Goal: Use online tool/utility: Utilize a website feature to perform a specific function

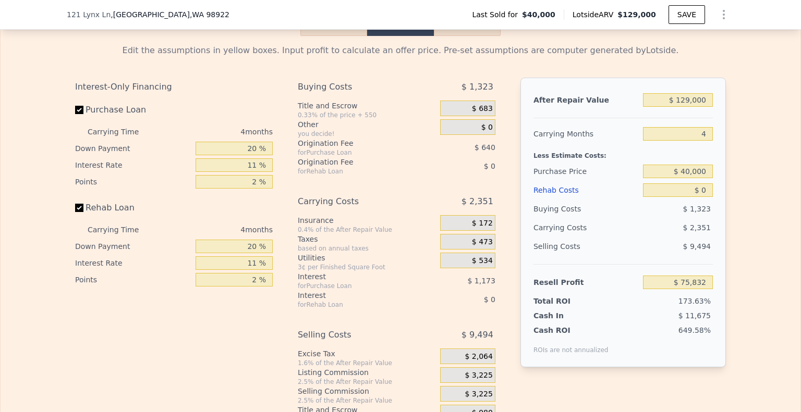
scroll to position [1464, 0]
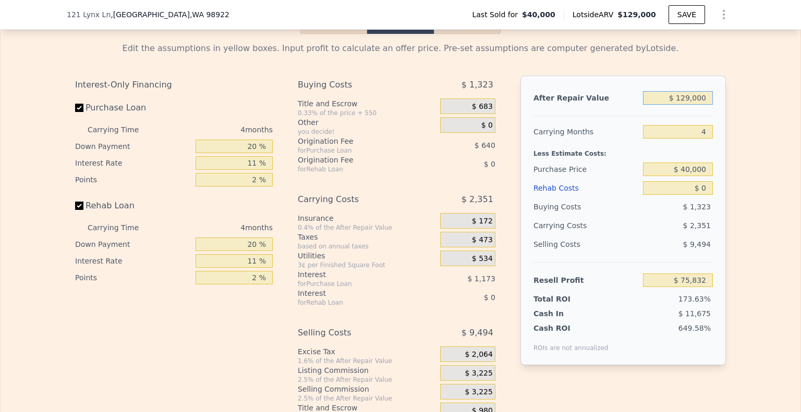
drag, startPoint x: 705, startPoint y: 105, endPoint x: 665, endPoint y: 103, distance: 40.2
click at [665, 103] on input "$ 129,000" at bounding box center [678, 98] width 70 height 14
type input "$ 3"
type input "-$ 44,049"
type input "$ 30"
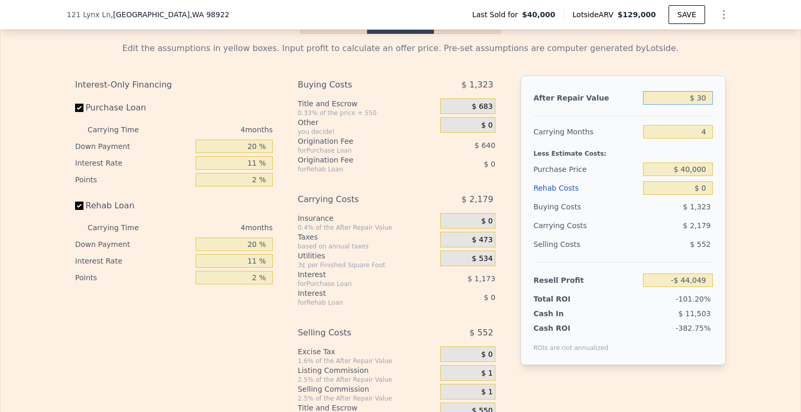
type input "-$ 44,024"
type input "$ 300"
type input "-$ 43,774"
type input "$ 3,000"
type input "-$ 41,264"
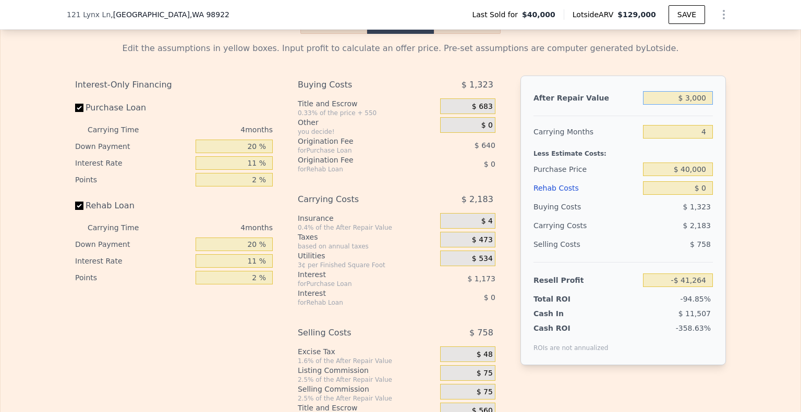
type input "$ 30,000"
type input "-$ 16,172"
type input "$ 300,000"
type input "$ 234,749"
type input "$ 300,000"
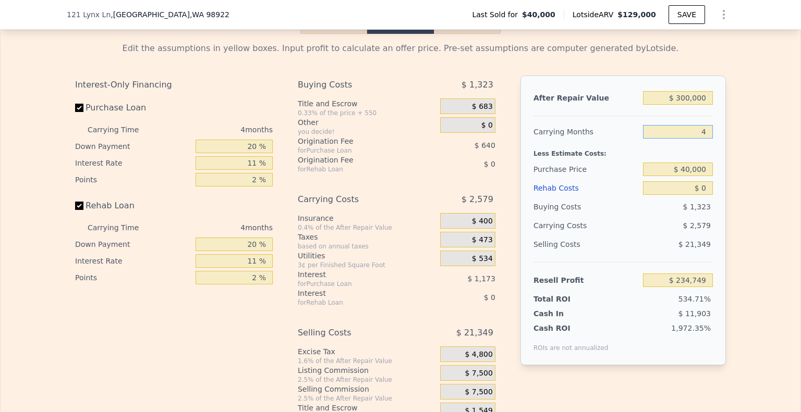
click at [704, 137] on input "4" at bounding box center [678, 132] width 70 height 14
type input "6"
type input "$ 233,460"
type input "6"
click at [704, 176] on input "$ 40,000" at bounding box center [678, 170] width 70 height 14
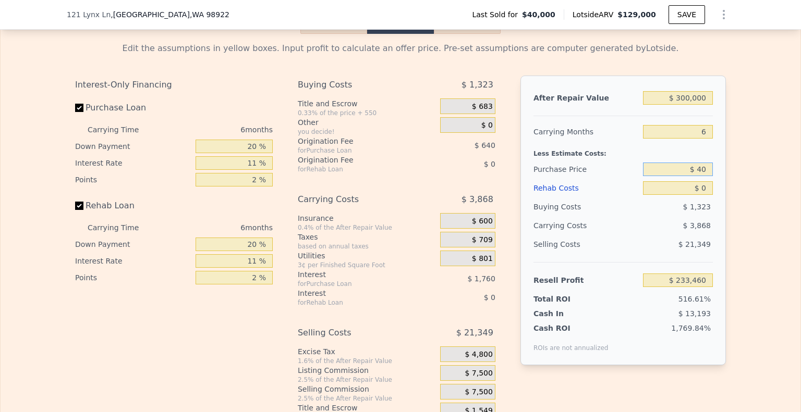
type input "$ 4"
type input "$ 150,000"
type input "$ 116,491"
click at [706, 195] on input "$ 0" at bounding box center [678, 188] width 70 height 14
type input "$ 6"
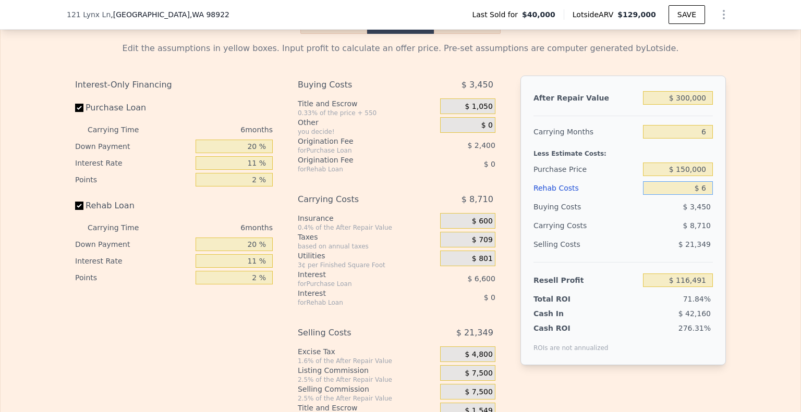
type input "$ 116,485"
type input "$ 60"
type input "$ 116,430"
type input "$ 600"
type input "$ 115,857"
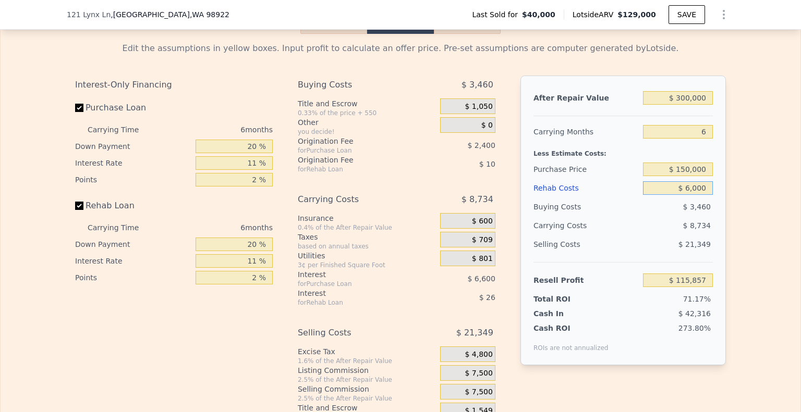
type input "$ 60,000"
type input "$ 52,891"
type input "$ 60,000"
click at [622, 216] on div "Buying Costs" at bounding box center [585, 207] width 105 height 19
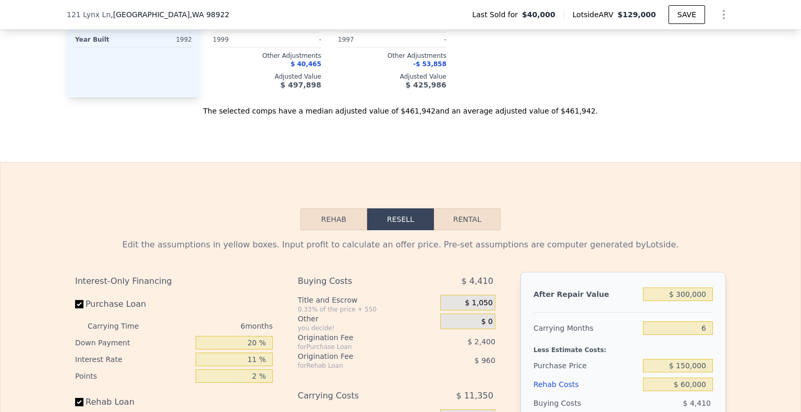
scroll to position [1280, 0]
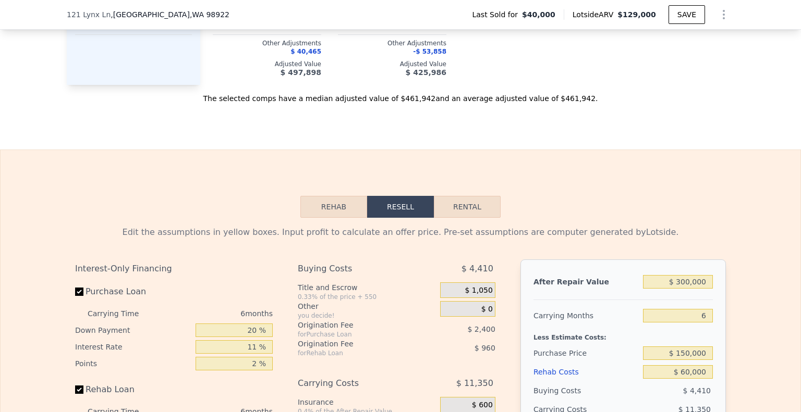
click at [471, 218] on button "Rental" at bounding box center [467, 207] width 67 height 22
select select "30"
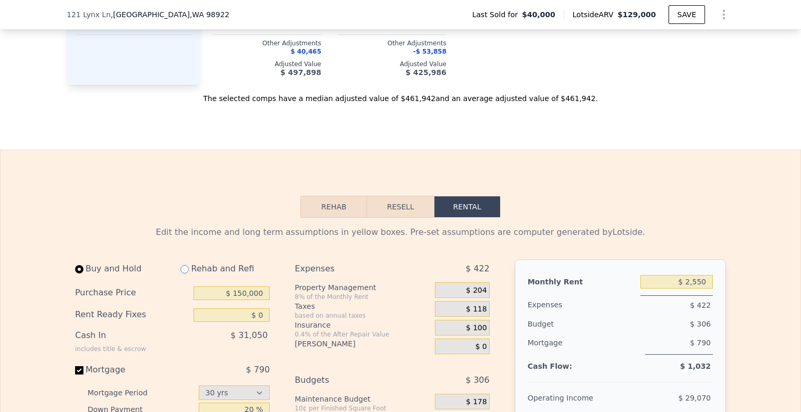
click at [180, 273] on input "radio" at bounding box center [184, 269] width 8 height 8
radio input "true"
type input "$ 60,000"
type input "$ 6,250"
select select "30"
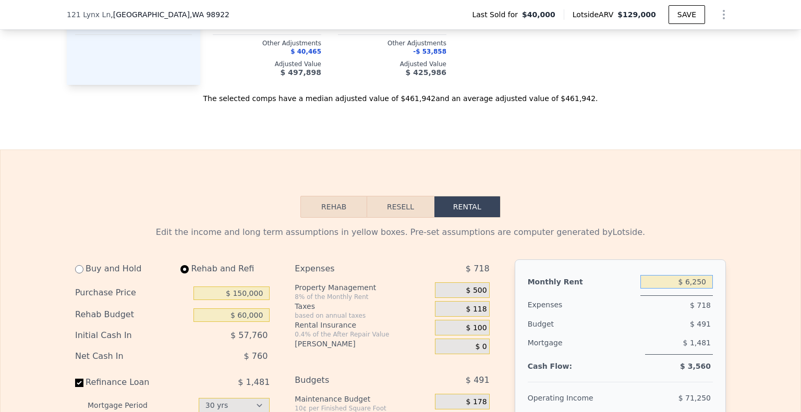
drag, startPoint x: 706, startPoint y: 288, endPoint x: 674, endPoint y: 290, distance: 32.9
click at [674, 289] on input "$ 6,250" at bounding box center [676, 282] width 72 height 14
type input "$ 2,200"
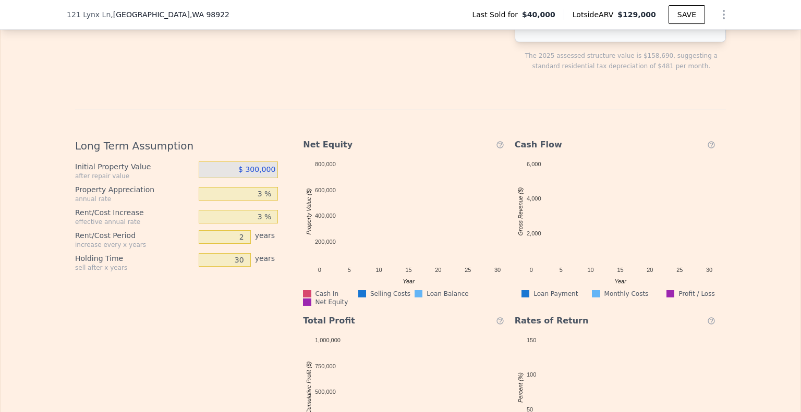
scroll to position [1742, 0]
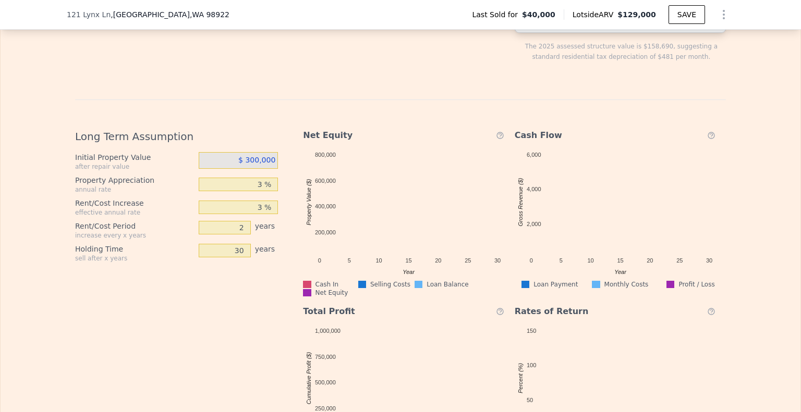
click at [256, 164] on span "$ 300,000" at bounding box center [256, 160] width 37 height 8
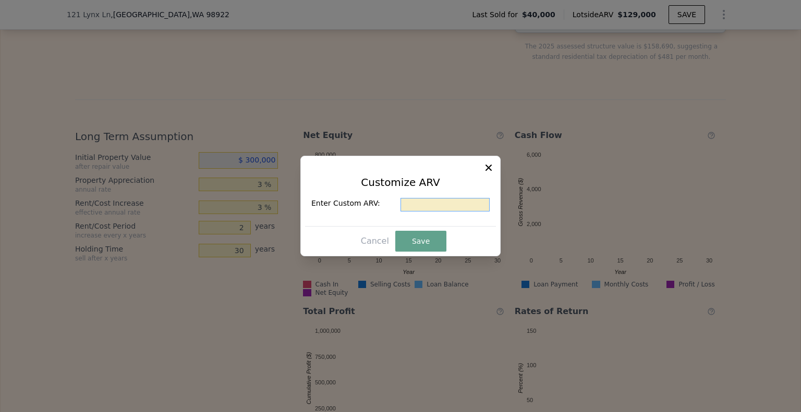
click at [402, 202] on input "text" at bounding box center [444, 205] width 89 height 14
type input "$ 325,000"
click at [424, 244] on button "Save" at bounding box center [420, 241] width 51 height 21
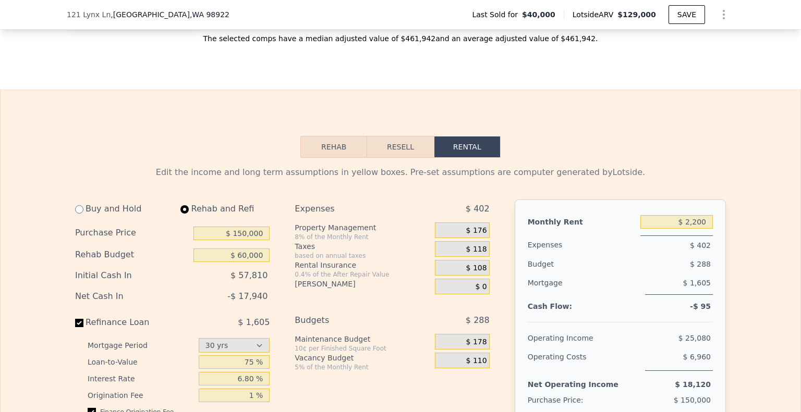
scroll to position [1341, 0]
click at [695, 227] on input "$ 2,200" at bounding box center [676, 222] width 72 height 14
type input "$ 2,100"
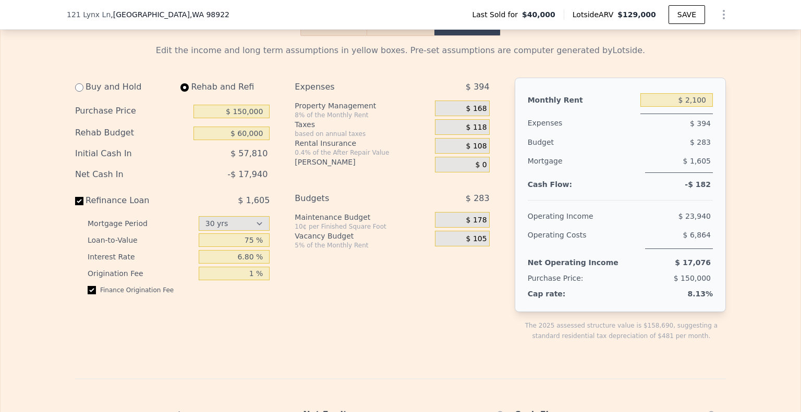
scroll to position [1468, 0]
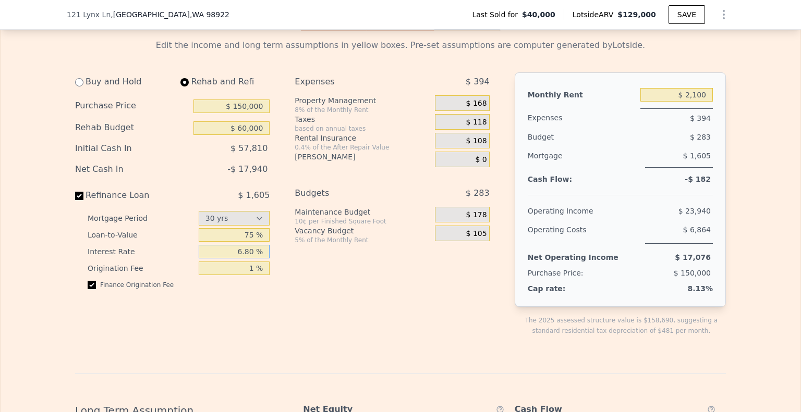
click at [250, 259] on input "6.80 %" at bounding box center [234, 252] width 71 height 14
type input "6 %"
type input "7 %"
click at [336, 306] on div "Expenses $ 394 Property Management 8% of the Monthly Rent $ 168 Taxes based on …" at bounding box center [396, 212] width 203 height 280
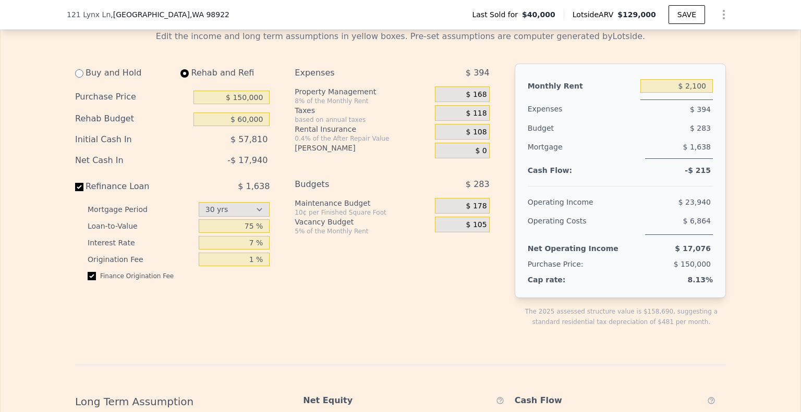
scroll to position [1437, 0]
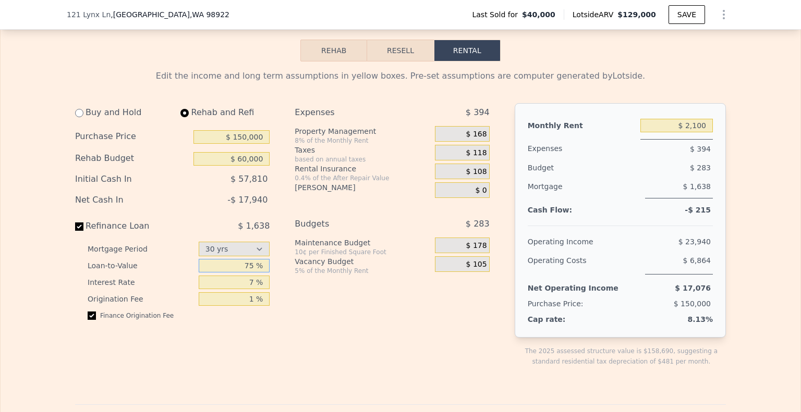
click at [250, 267] on input "75 %" at bounding box center [234, 266] width 71 height 14
type input "7 %"
type input "65 %"
click at [348, 384] on div "Expenses $ 394 Property Management 8% of the Monthly Rent $ 168 Taxes based on …" at bounding box center [396, 243] width 203 height 280
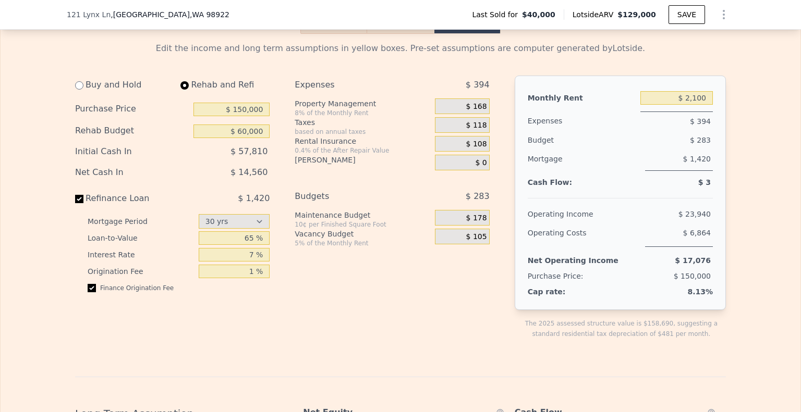
scroll to position [1421, 0]
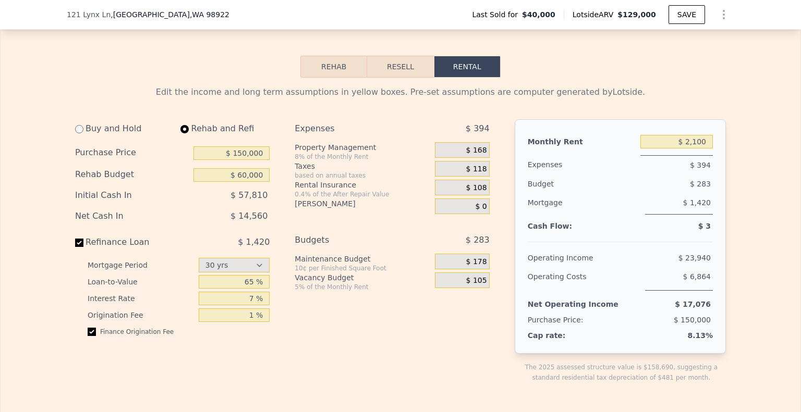
click at [326, 71] on button "Rehab" at bounding box center [333, 67] width 67 height 22
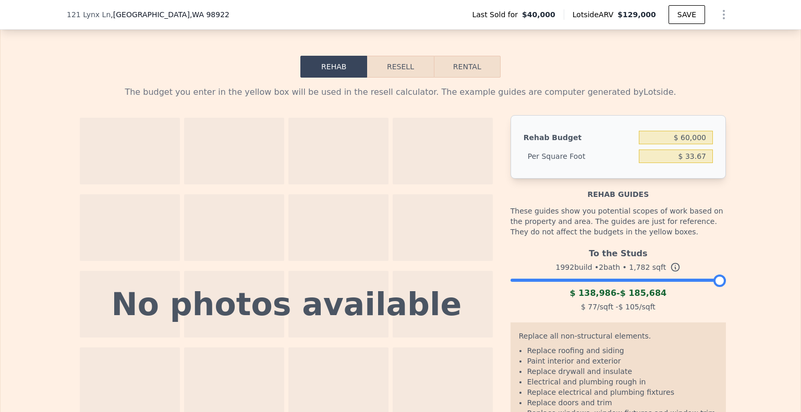
click at [405, 67] on button "Resell" at bounding box center [400, 67] width 66 height 22
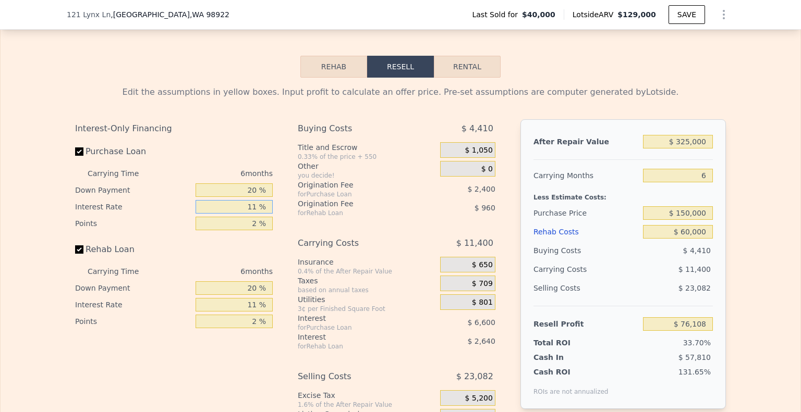
click at [250, 209] on input "11 %" at bounding box center [233, 207] width 77 height 14
click at [255, 213] on input "11 %" at bounding box center [233, 207] width 77 height 14
type input "1 %"
type input "$ 82,108"
type input "12 %"
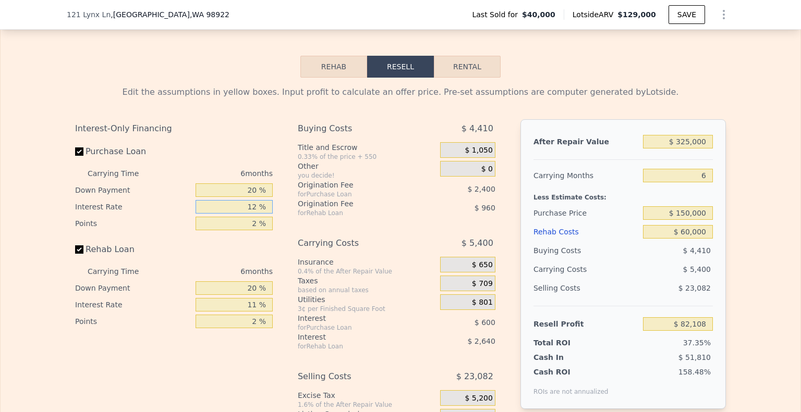
type input "$ 75,508"
type input "12 %"
click at [252, 312] on input "11 %" at bounding box center [233, 305] width 77 height 14
type input "1 %"
type input "$ 77,908"
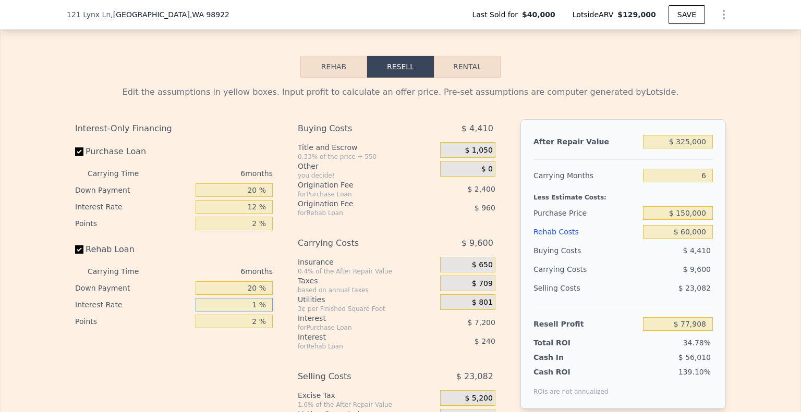
type input "12 %"
type input "$ 75,268"
type input "12 %"
click at [245, 355] on div "Interest-Only Financing Purchase Loan Carrying Time 6 months Down Payment 20 % …" at bounding box center [178, 292] width 206 height 346
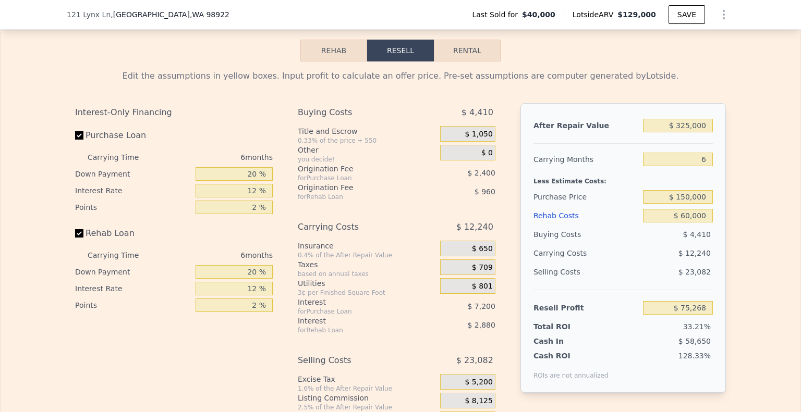
scroll to position [1420, 0]
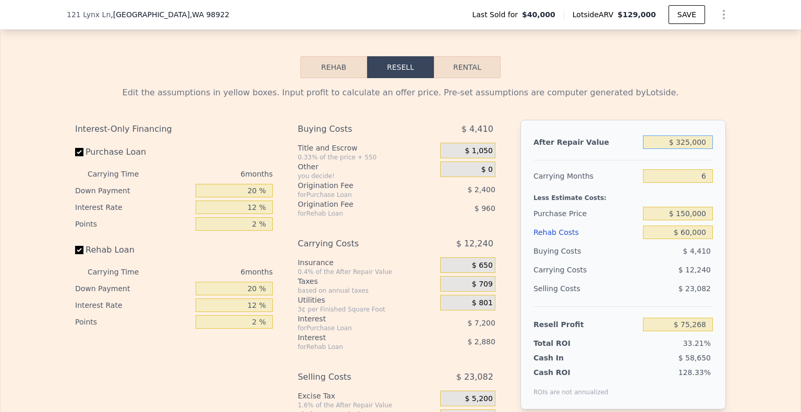
drag, startPoint x: 702, startPoint y: 145, endPoint x: 626, endPoint y: 160, distance: 77.0
click at [626, 160] on div "After Repair Value $ 325,000 Carrying Months 6 Less Estimate Costs: Purchase Pr…" at bounding box center [622, 265] width 205 height 290
type input "$ 3"
type input "-$ 226,547"
type input "$ 30"
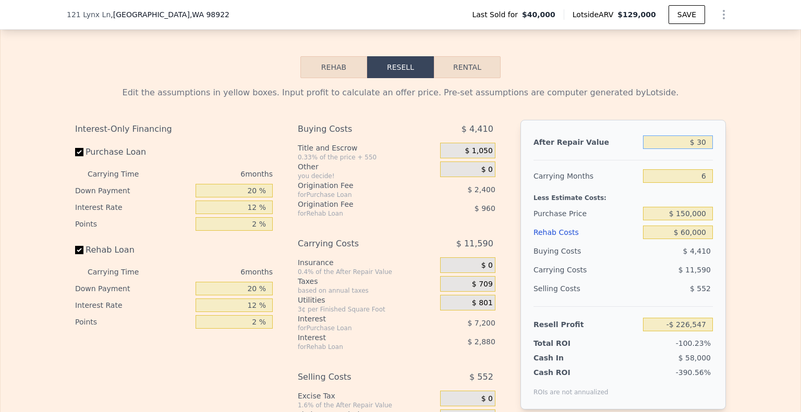
type input "-$ 226,522"
type input "$ 300"
type input "-$ 226,273"
type input "$ 3,000"
type input "-$ 223,764"
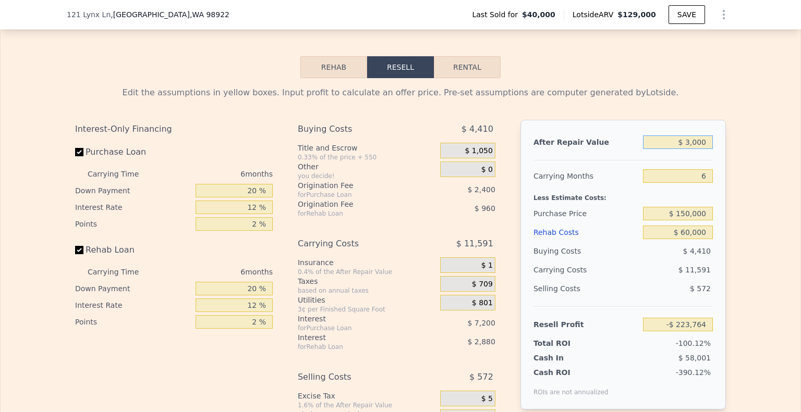
type input "$ 30,000"
type input "-$ 198,690"
type input "$ 300,000"
type input "$ 52,051"
type input "$ 300,000"
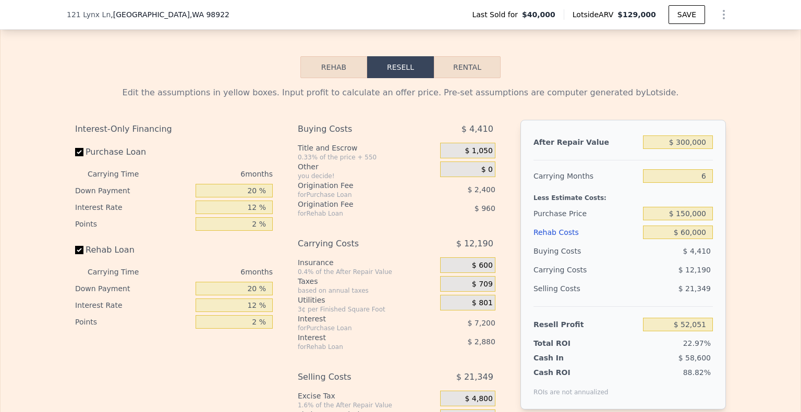
click at [690, 99] on div "Edit the assumptions in yellow boxes. Input profit to calculate an offer price.…" at bounding box center [400, 93] width 651 height 13
click at [468, 77] on button "Rental" at bounding box center [467, 67] width 67 height 22
select select "30"
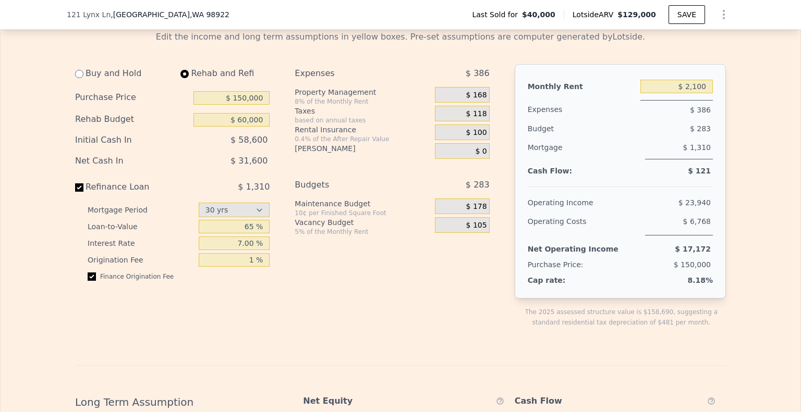
scroll to position [1483, 0]
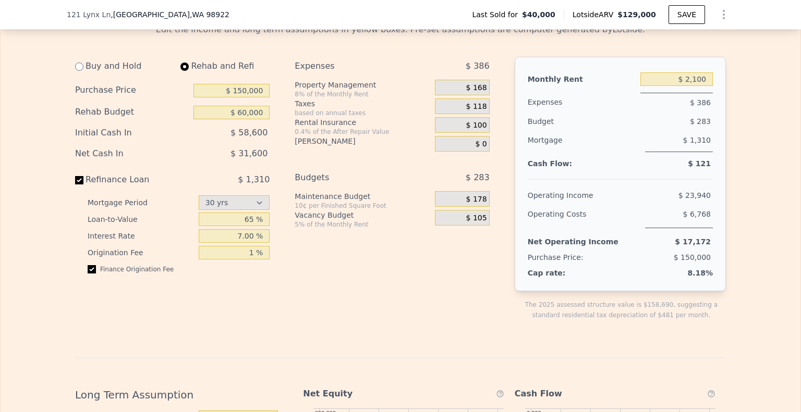
click at [480, 93] on span "$ 168" at bounding box center [476, 87] width 21 height 9
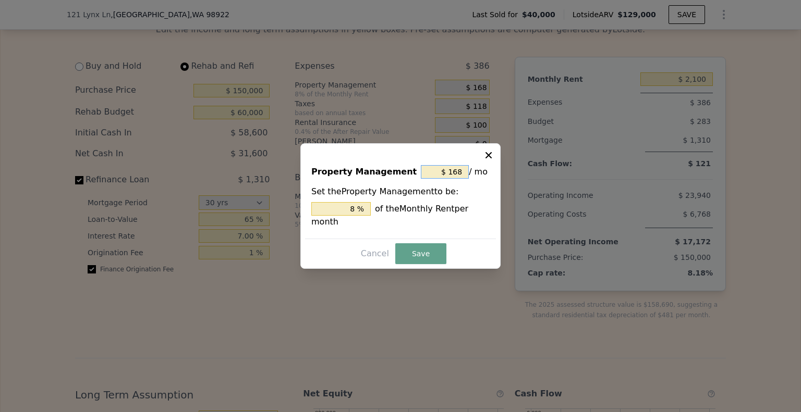
drag, startPoint x: 460, startPoint y: 178, endPoint x: 339, endPoint y: 194, distance: 122.0
click at [339, 194] on div "Property Management $ 168 / mo Set the Property Management to be: 8 % of the Mo…" at bounding box center [400, 197] width 191 height 82
type input "$ 0"
type input "0 %"
type input "$ 0"
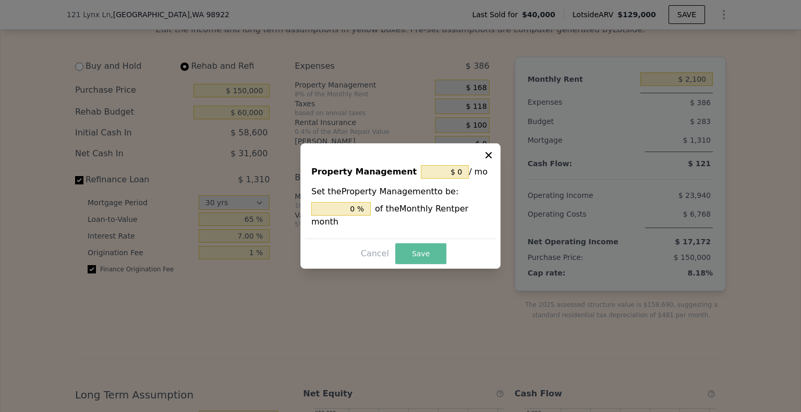
click at [424, 245] on button "Save" at bounding box center [420, 253] width 51 height 21
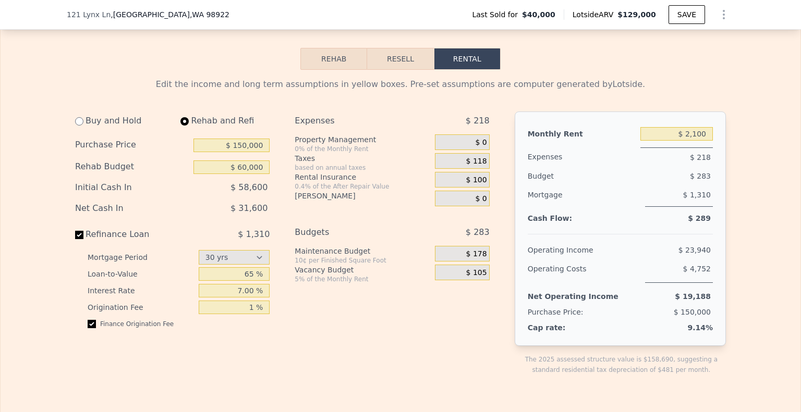
scroll to position [1420, 0]
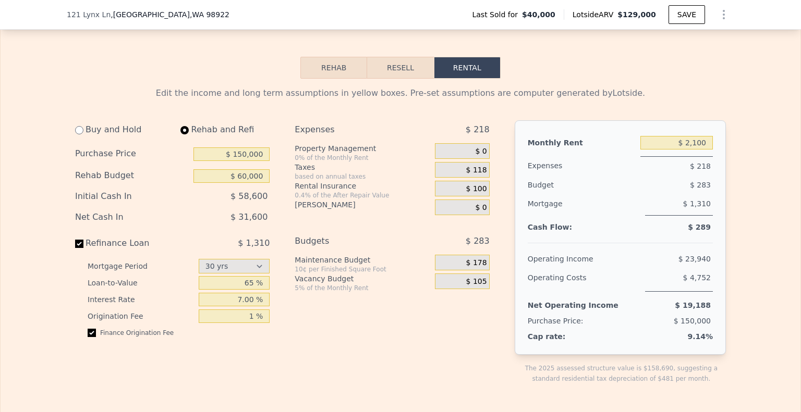
click at [322, 72] on button "Rehab" at bounding box center [333, 68] width 67 height 22
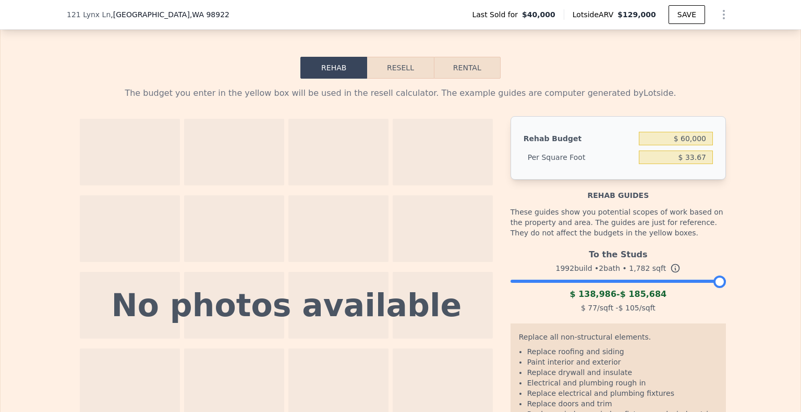
click at [403, 79] on button "Resell" at bounding box center [400, 68] width 66 height 22
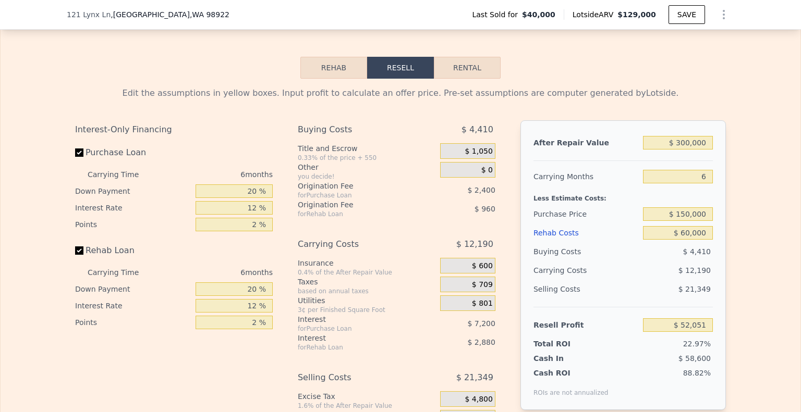
click at [478, 79] on button "Rental" at bounding box center [467, 68] width 67 height 22
select select "30"
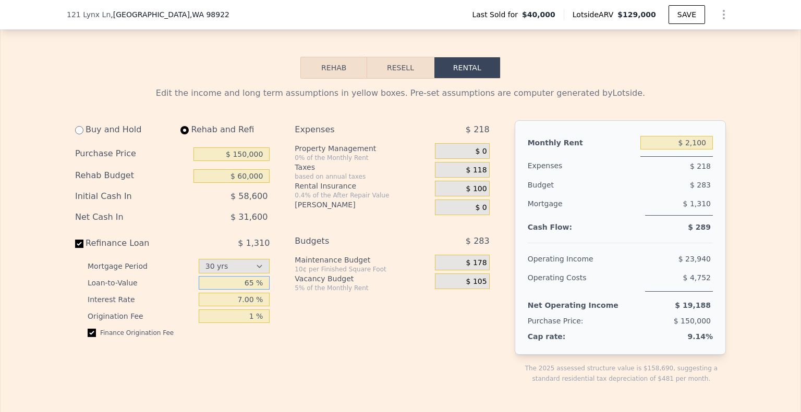
click at [253, 289] on input "65 %" at bounding box center [234, 283] width 71 height 14
type input "6 %"
click at [295, 398] on div "Expenses $ 218 Property Management 0% of the Monthly Rent $ 0 Taxes based on an…" at bounding box center [396, 260] width 203 height 280
click at [253, 288] on input "75 %" at bounding box center [234, 283] width 71 height 14
type input "70 %"
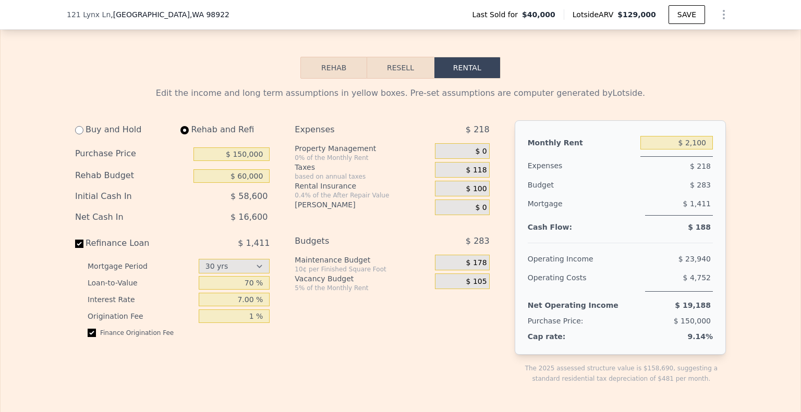
click at [343, 383] on div "Expenses $ 218 Property Management 0% of the Monthly Rent $ 0 Taxes based on an…" at bounding box center [396, 260] width 203 height 280
drag, startPoint x: 263, startPoint y: 157, endPoint x: 161, endPoint y: 154, distance: 102.2
click at [161, 154] on div "Purchase Price $ 150,000" at bounding box center [172, 154] width 194 height 22
click at [376, 348] on div "Expenses $ 218 Property Management 0% of the Monthly Rent $ 0 Taxes based on an…" at bounding box center [396, 260] width 203 height 280
drag, startPoint x: 261, startPoint y: 158, endPoint x: 156, endPoint y: 162, distance: 104.9
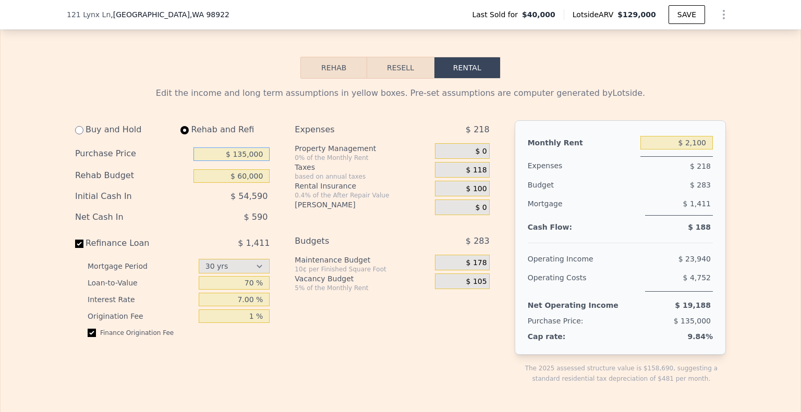
click at [156, 162] on div "Purchase Price $ 135,000" at bounding box center [172, 154] width 194 height 22
type input "$ 150,000"
click at [312, 363] on div "Expenses $ 218 Property Management 0% of the Monthly Rent $ 0 Taxes based on an…" at bounding box center [396, 260] width 203 height 280
click at [331, 77] on button "Rehab" at bounding box center [333, 68] width 67 height 22
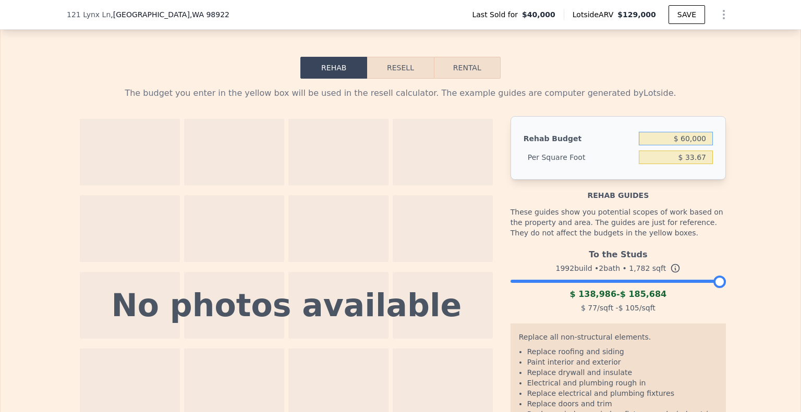
drag, startPoint x: 706, startPoint y: 145, endPoint x: 490, endPoint y: 74, distance: 227.3
click at [490, 74] on div "Rehab Resell Rental The budget you enter in the yellow box will be used in the …" at bounding box center [400, 275] width 801 height 531
type input "$ 50,000"
click at [670, 84] on div "The budget you enter in the yellow box will be used in the resell calculator. T…" at bounding box center [400, 287] width 667 height 416
type input "$ 28.06"
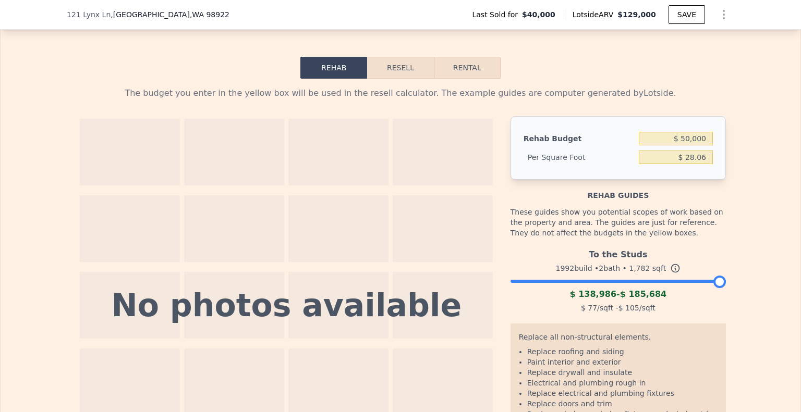
click at [396, 66] on button "Resell" at bounding box center [400, 68] width 66 height 22
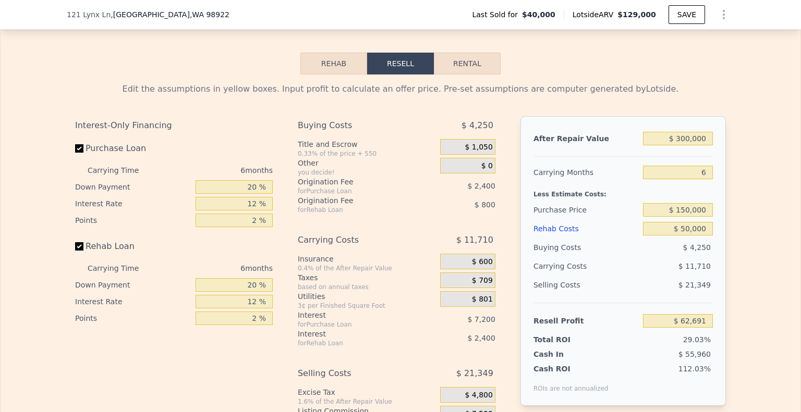
scroll to position [1360, 0]
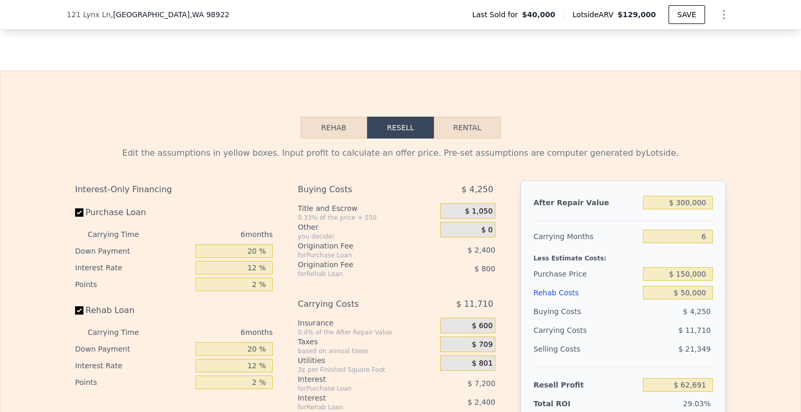
click at [467, 139] on button "Rental" at bounding box center [467, 128] width 67 height 22
select select "30"
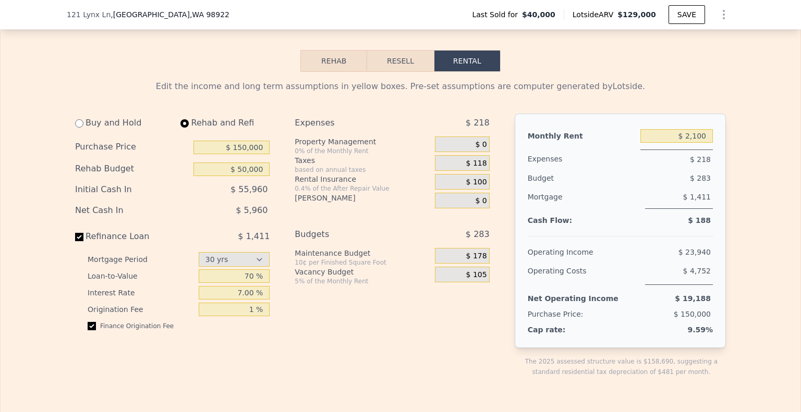
scroll to position [1452, 0]
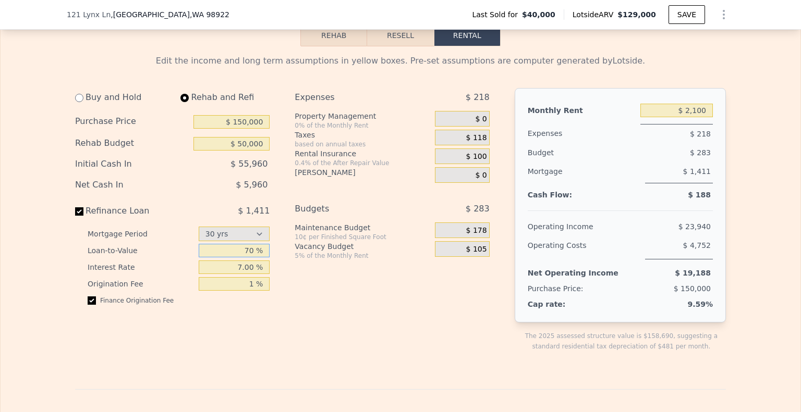
click at [252, 252] on input "70 %" at bounding box center [234, 251] width 71 height 14
type input "7 %"
click at [336, 335] on div "Expenses $ 218 Property Management 0% of the Monthly Rent $ 0 Taxes based on an…" at bounding box center [396, 228] width 203 height 280
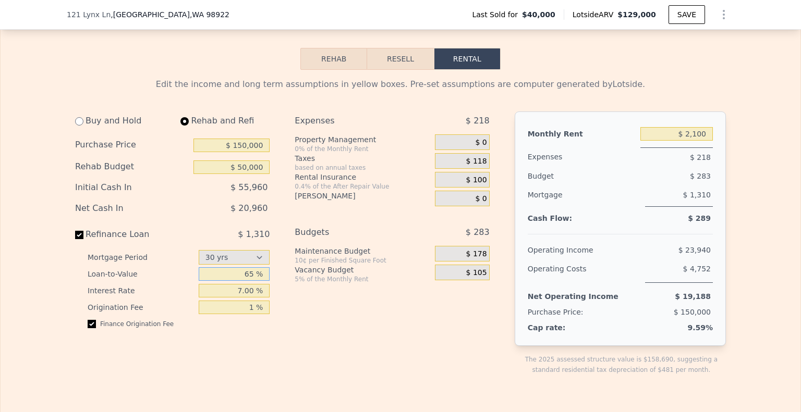
drag, startPoint x: 253, startPoint y: 280, endPoint x: 207, endPoint y: 281, distance: 45.9
click at [207, 281] on input "65 %" at bounding box center [234, 274] width 71 height 14
click at [253, 280] on input "65 %" at bounding box center [234, 274] width 71 height 14
type input "6 %"
type input "70 %"
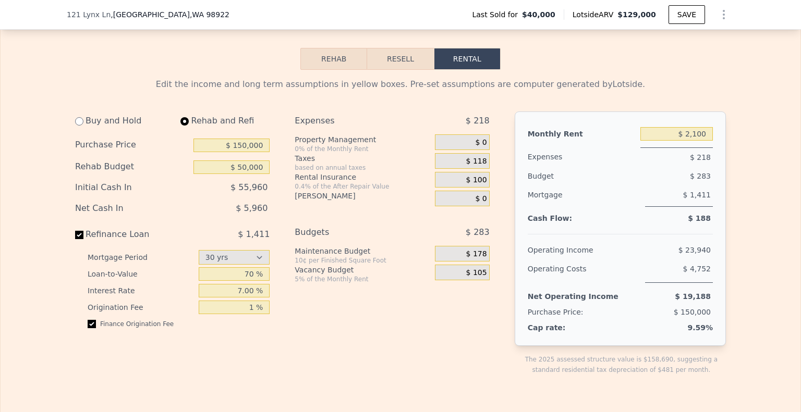
click at [300, 350] on div "Expenses $ 218 Property Management 0% of the Monthly Rent $ 0 Taxes based on an…" at bounding box center [396, 252] width 203 height 280
click at [347, 56] on button "Rehab" at bounding box center [333, 59] width 67 height 22
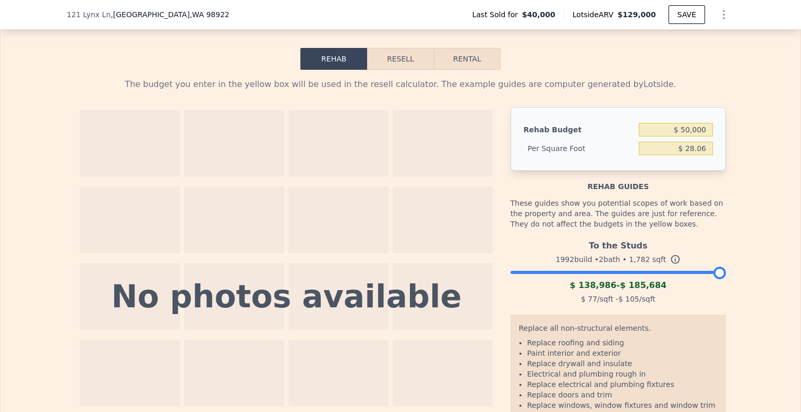
click at [394, 67] on button "Resell" at bounding box center [400, 59] width 66 height 22
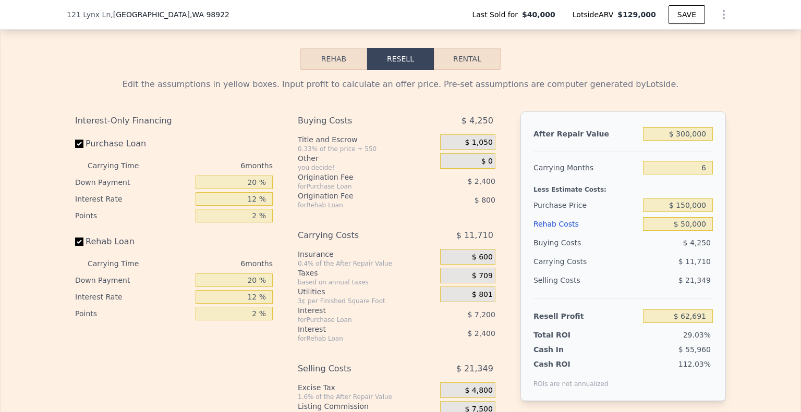
click at [319, 66] on button "Rehab" at bounding box center [333, 59] width 67 height 22
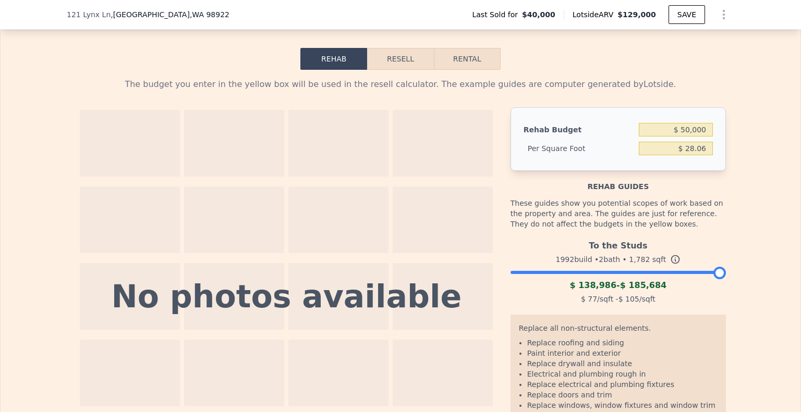
click at [458, 54] on button "Rental" at bounding box center [467, 59] width 67 height 22
select select "30"
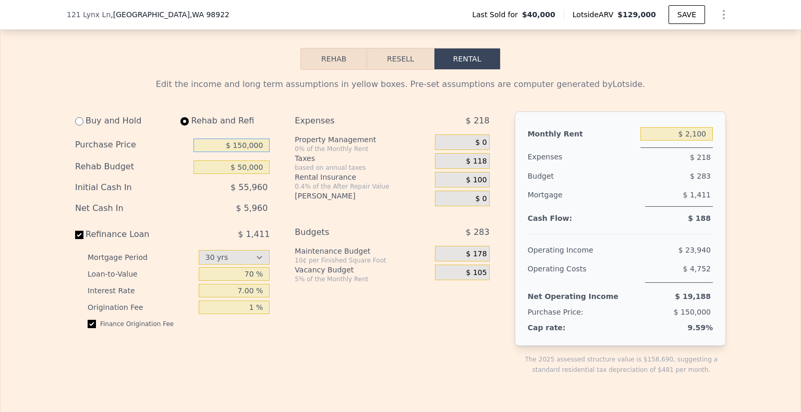
click at [246, 152] on input "$ 150,000" at bounding box center [231, 146] width 76 height 14
type input "$ 140,000"
click at [341, 314] on div "Expenses $ 218 Property Management 0% of the Monthly Rent $ 0 Taxes based on an…" at bounding box center [396, 252] width 203 height 280
click at [278, 210] on div "Buy and Hold Rehab and Refi Purchase Price $ 140,000 Rehab Budget $ 50,000 Init…" at bounding box center [286, 252] width 423 height 280
select select "30"
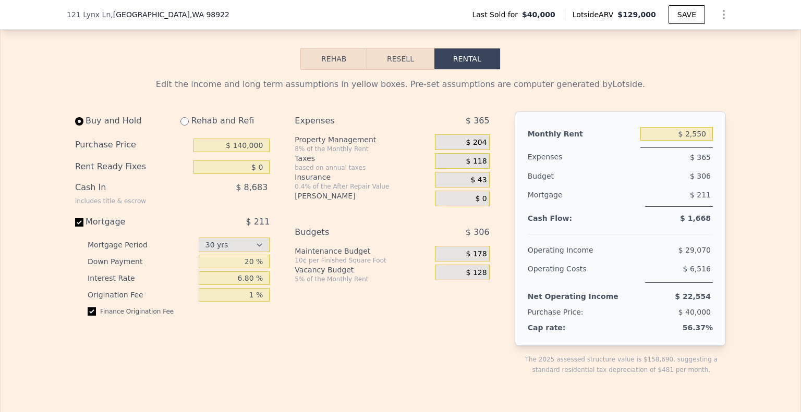
type input "$ 0"
type input "$ 2,550"
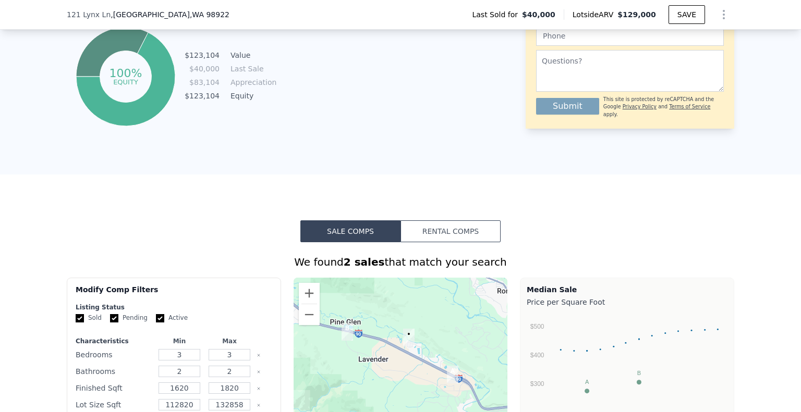
scroll to position [382, 0]
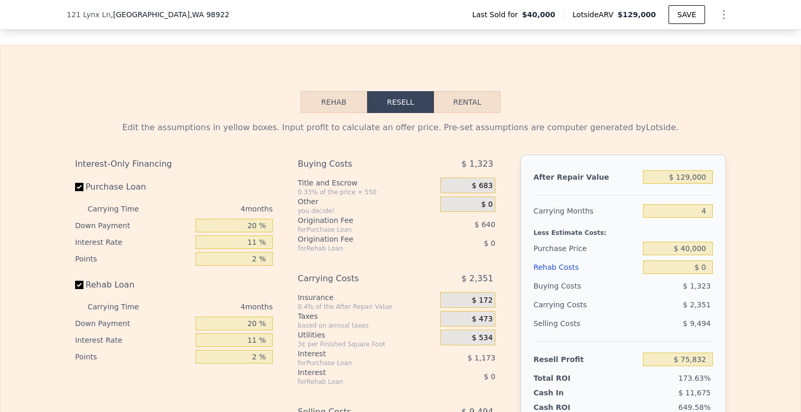
scroll to position [1385, 0]
drag, startPoint x: 704, startPoint y: 187, endPoint x: 572, endPoint y: 164, distance: 134.0
click at [572, 164] on div "After Repair Value $ 129,000 Carrying Months 4 Less Estimate Costs: Purchase Pr…" at bounding box center [622, 300] width 205 height 290
type input "$ 1"
type input "-$ 44,051"
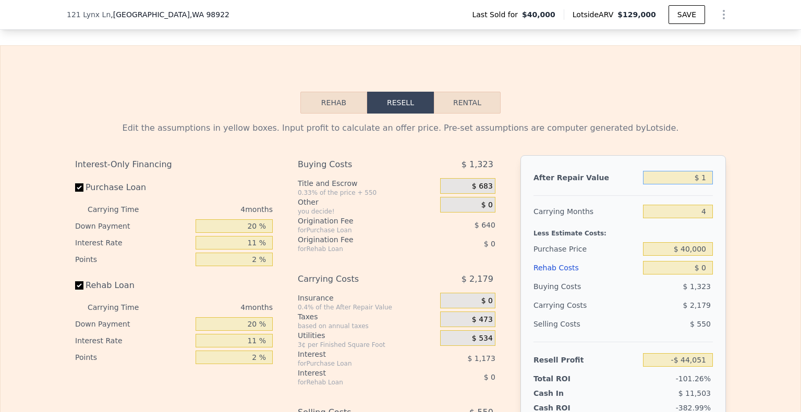
type input "$ 17"
type input "-$ 44,035"
type input "$ 175"
type input "-$ 43,889"
type input "$ 1,750"
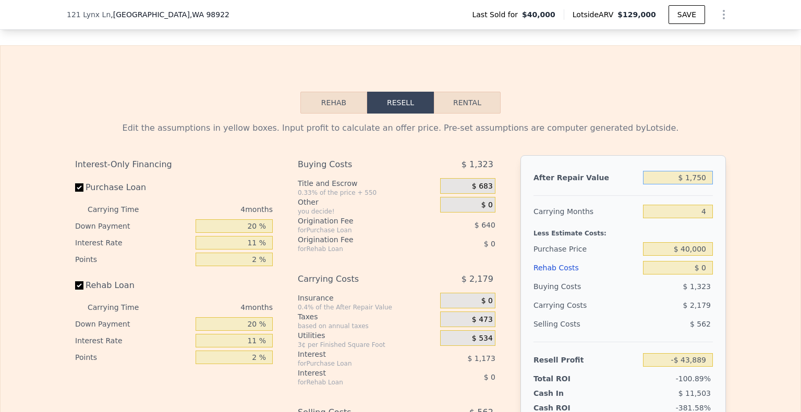
type input "-$ 42,426"
type input "$ 17,500"
type input "-$ 27,789"
type input "$ 175,000"
type input "$ 118,582"
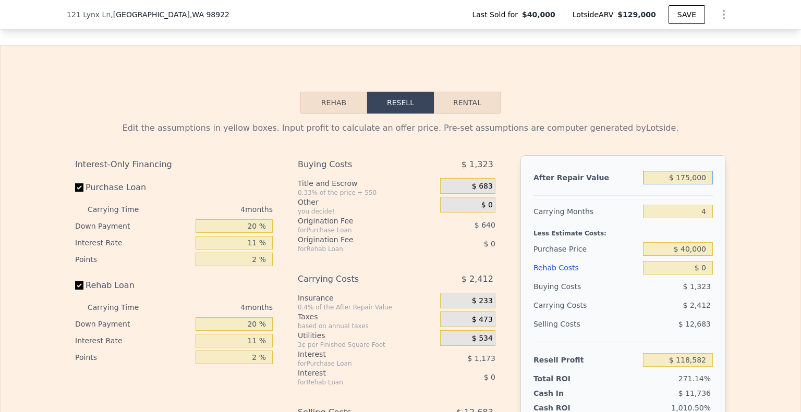
drag, startPoint x: 704, startPoint y: 183, endPoint x: 597, endPoint y: 174, distance: 106.7
click at [597, 174] on div "After Repair Value $ 175,000" at bounding box center [622, 177] width 179 height 19
type input "$ 3"
type input "-$ 44,049"
type input "$ 300"
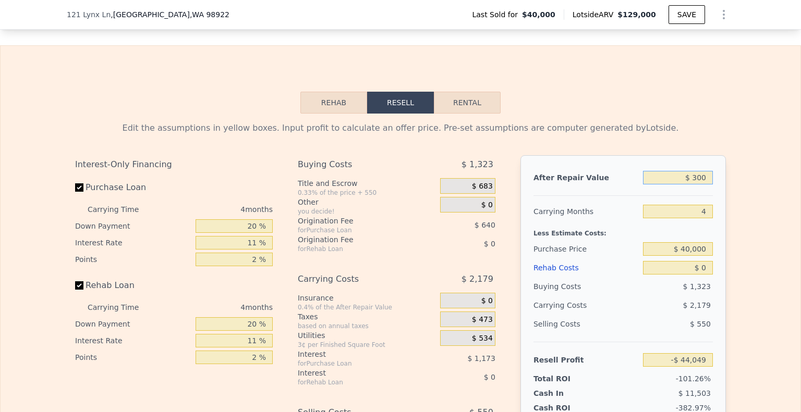
type input "-$ 43,774"
type input "$ 30,000"
type input "-$ 16,172"
type input "$ 300,000"
type input "$ 234,749"
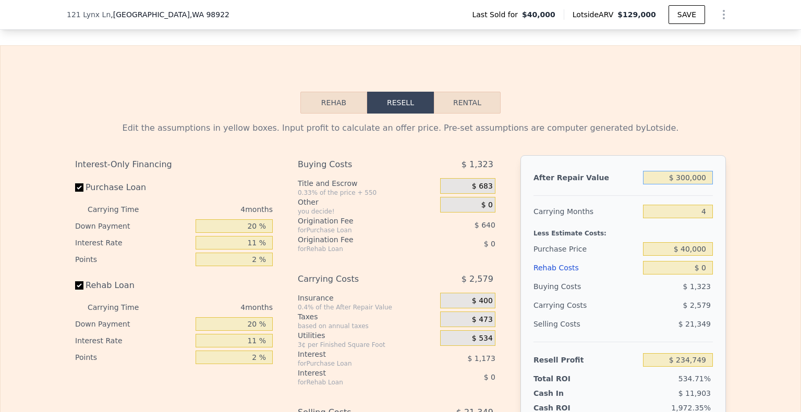
type input "$ 300,000"
click at [706, 216] on input "4" at bounding box center [678, 212] width 70 height 14
drag, startPoint x: 706, startPoint y: 256, endPoint x: 500, endPoint y: 235, distance: 207.6
click at [500, 235] on div "Interest-Only Financing Purchase Loan Carrying Time 4 months Down Payment 20 % …" at bounding box center [400, 328] width 651 height 346
type input "$ 175,000"
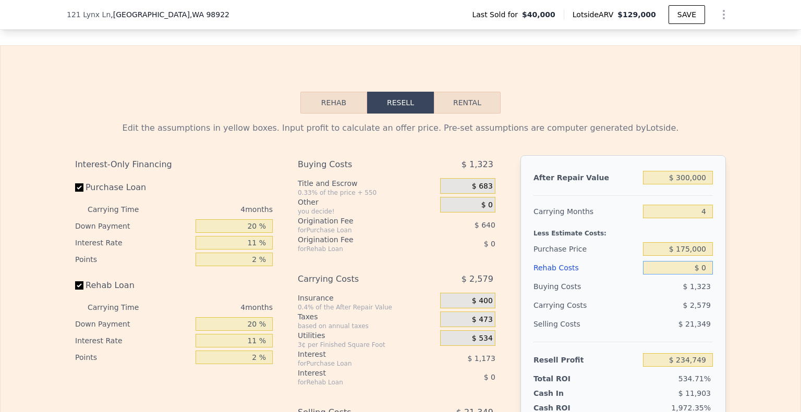
click at [703, 273] on input "$ 0" at bounding box center [678, 268] width 70 height 14
type input "$ 93,179"
